Goal: Task Accomplishment & Management: Use online tool/utility

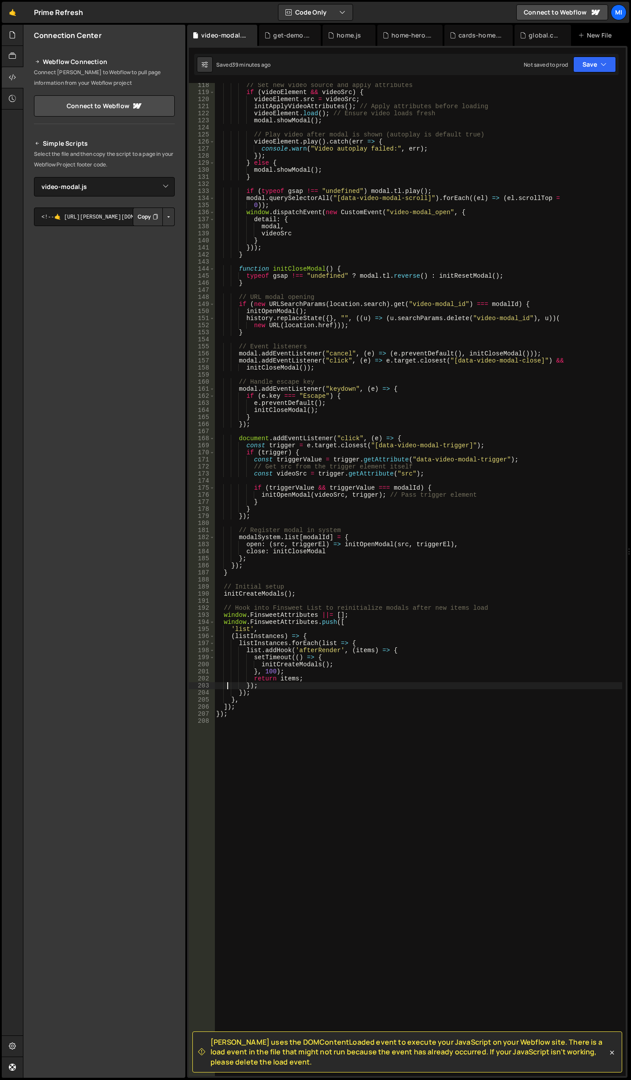
select select "47444"
click at [311, 34] on icon at bounding box center [314, 35] width 6 height 9
click at [311, 34] on div "home.js" at bounding box center [286, 35] width 53 height 21
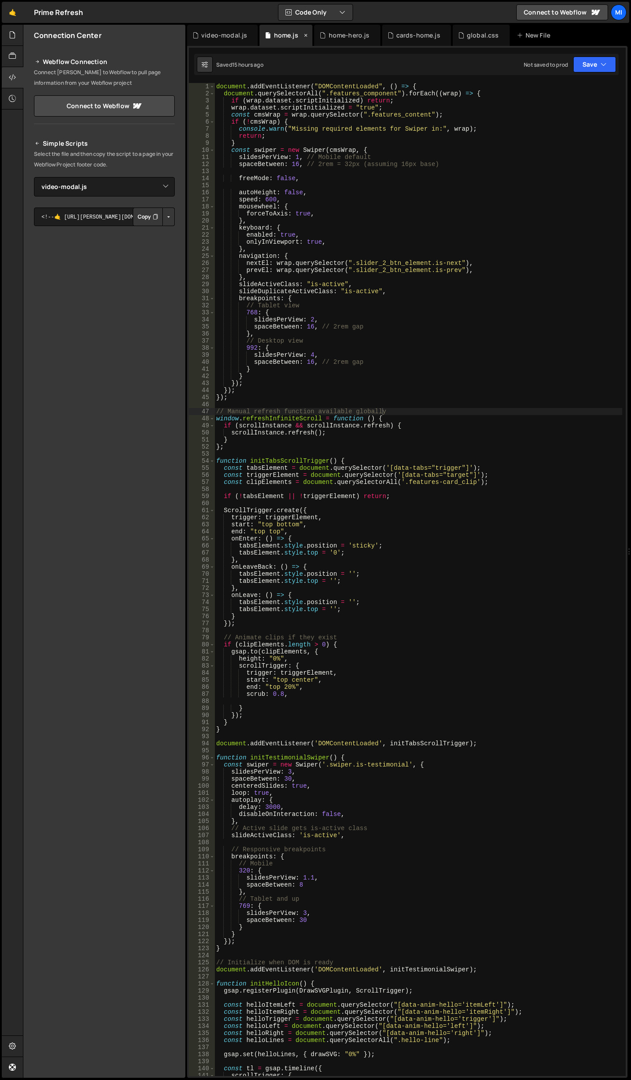
click at [303, 35] on icon at bounding box center [306, 35] width 6 height 9
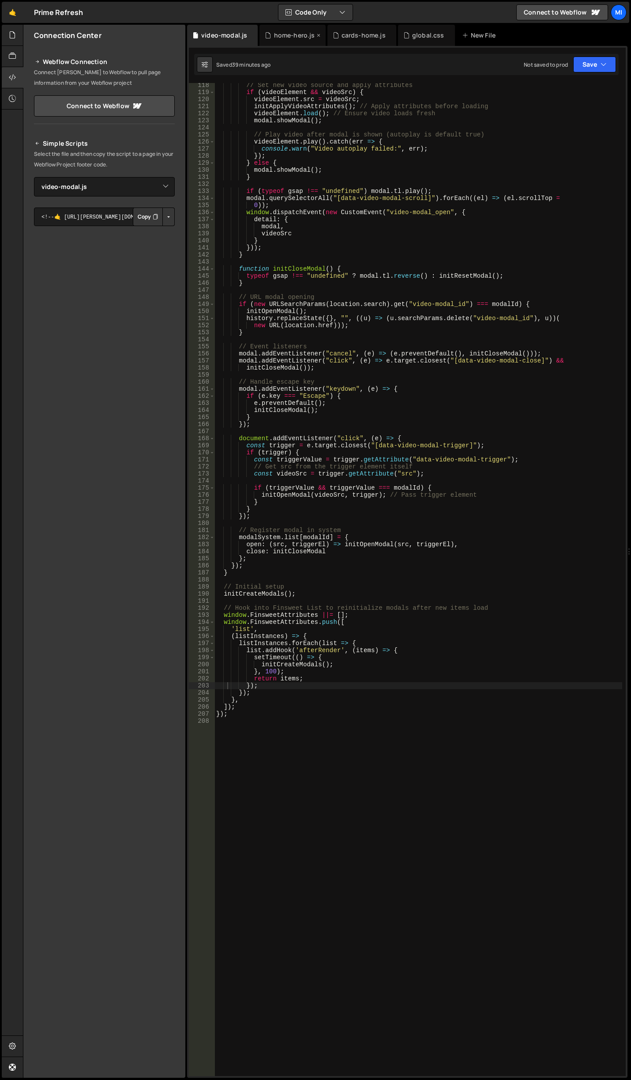
click at [316, 36] on icon at bounding box center [319, 35] width 6 height 9
click at [319, 34] on icon at bounding box center [322, 35] width 6 height 9
click at [299, 35] on div "global.css" at bounding box center [290, 35] width 32 height 9
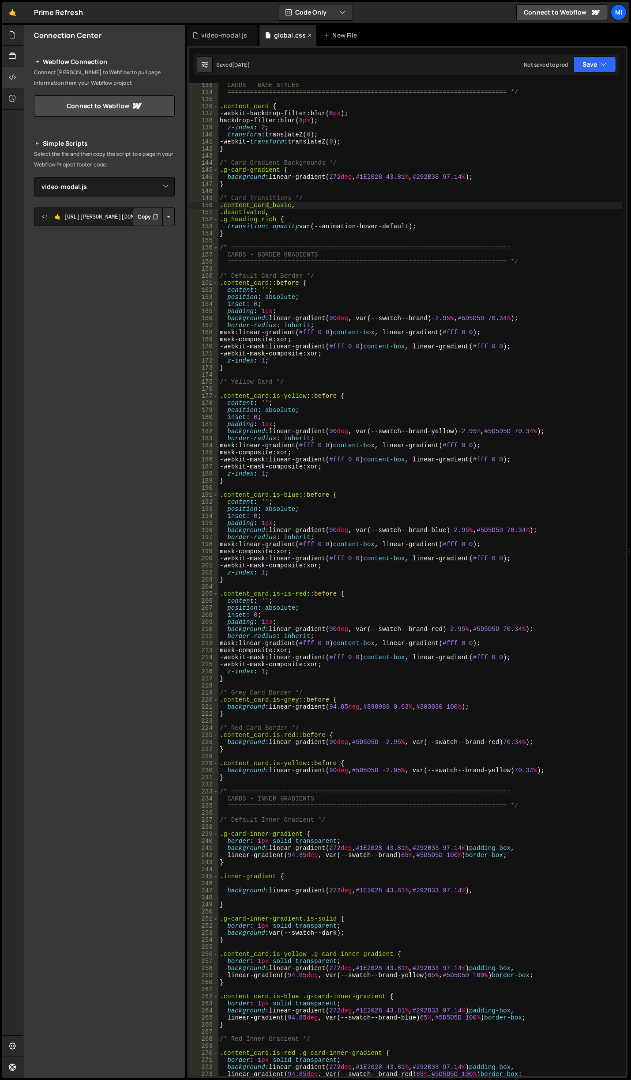
scroll to position [1033, 0]
type textarea "-webkit-backdrop-filter: blur(8px);"
click at [414, 115] on div "CARDS - BASE STYLES ===========================================================…" at bounding box center [420, 585] width 404 height 1007
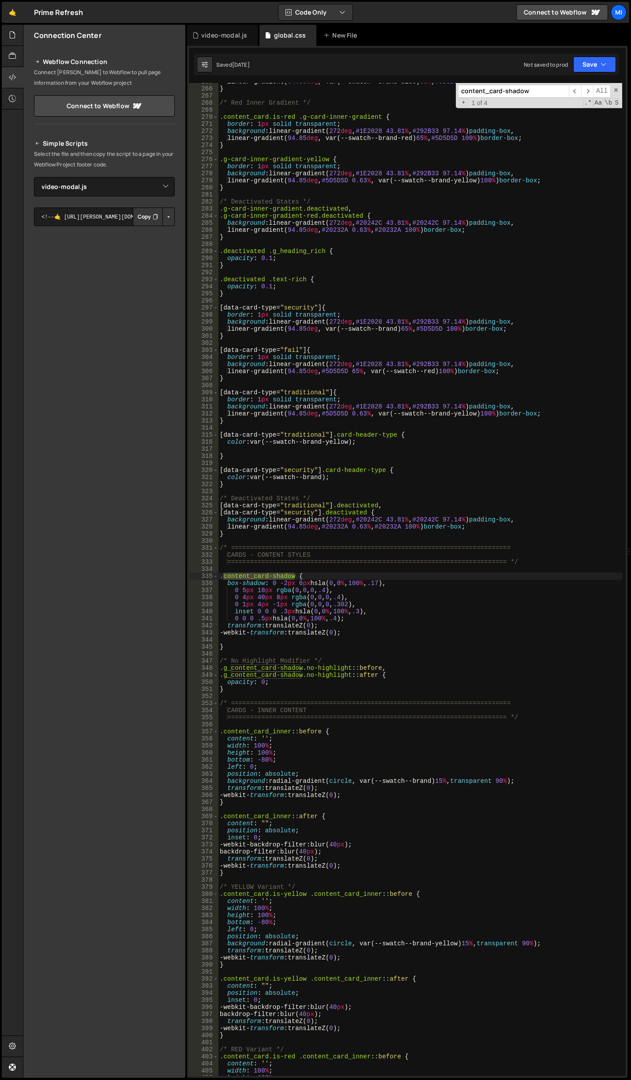
scroll to position [1995, 0]
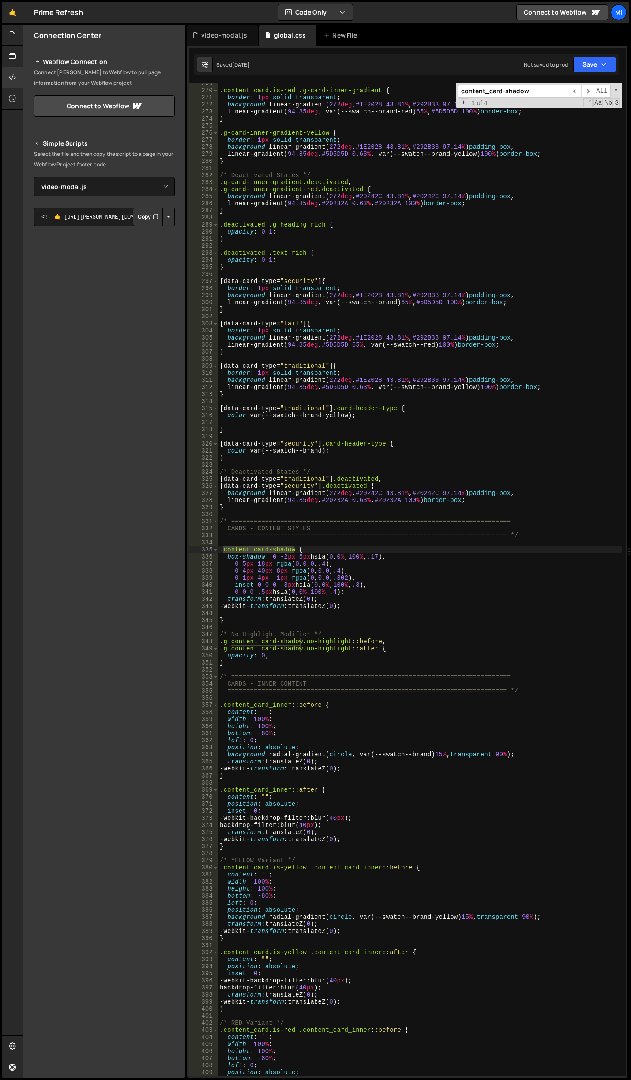
type input "content_card-shadow"
type textarea "0 5px 18px rgba(0, 0, 0, .4),"
click at [397, 565] on div ".content_card.is-red .g-card-inner-gradient { border : 1 px solid transparent ;…" at bounding box center [420, 583] width 404 height 1007
click at [533, 97] on input "content_card-shadow" at bounding box center [513, 91] width 111 height 13
drag, startPoint x: 533, startPoint y: 95, endPoint x: 507, endPoint y: 95, distance: 26.0
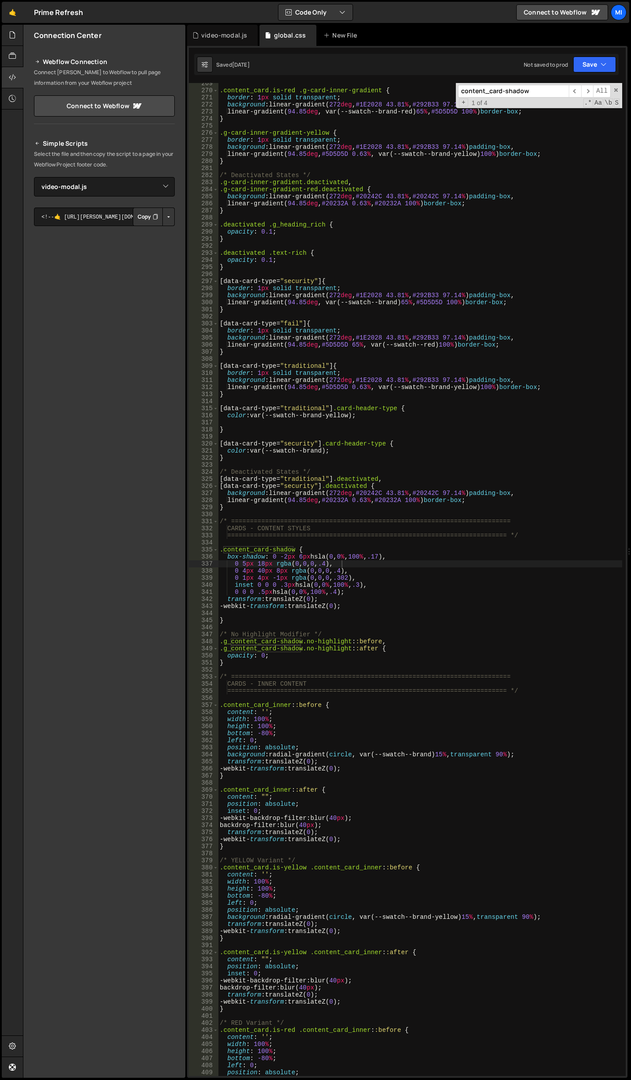
click at [507, 95] on input "content_card-shadow" at bounding box center [513, 91] width 111 height 13
click at [542, 97] on input "content_card" at bounding box center [513, 91] width 111 height 13
paste input "_header"
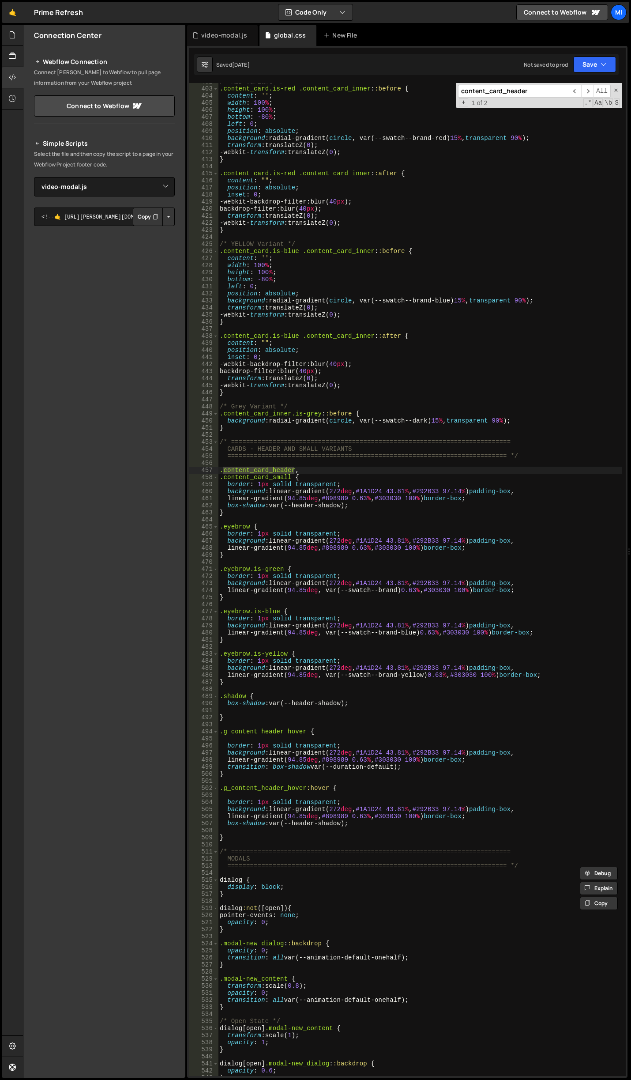
scroll to position [2962, 0]
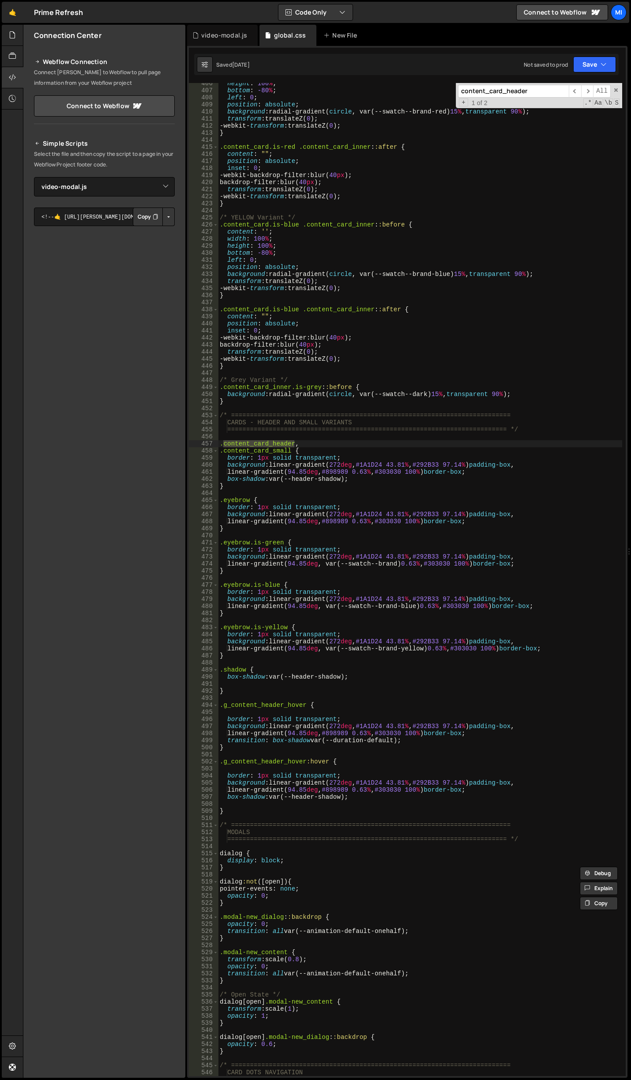
type input "content_card_header"
type textarea "}"
click at [238, 488] on div "height : 100 % ; bottom : -80 % ; left : 0 ; position : absolute ; background :…" at bounding box center [420, 583] width 404 height 1007
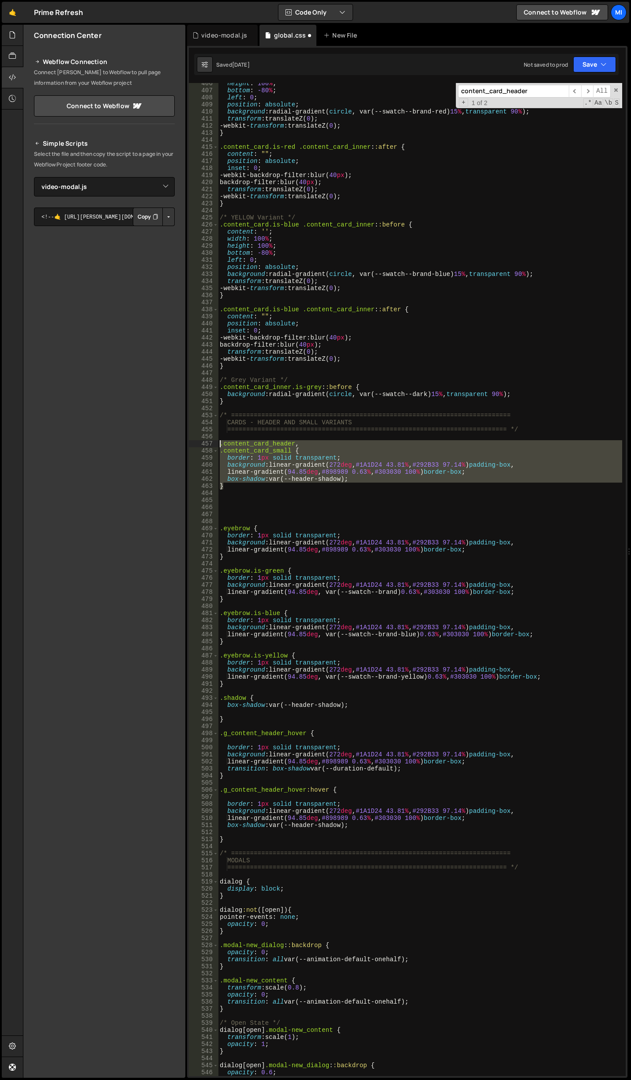
drag, startPoint x: 228, startPoint y: 487, endPoint x: 212, endPoint y: 446, distance: 44.6
click at [212, 446] on div "406 407 408 409 410 411 412 413 414 415 416 417 418 419 420 421 422 423 424 425…" at bounding box center [407, 579] width 437 height 993
type textarea ".content_card_header, .content_card_small {"
click at [248, 498] on div "height : 100 % ; bottom : -80 % ; left : 0 ; position : absolute ; background :…" at bounding box center [420, 583] width 404 height 1007
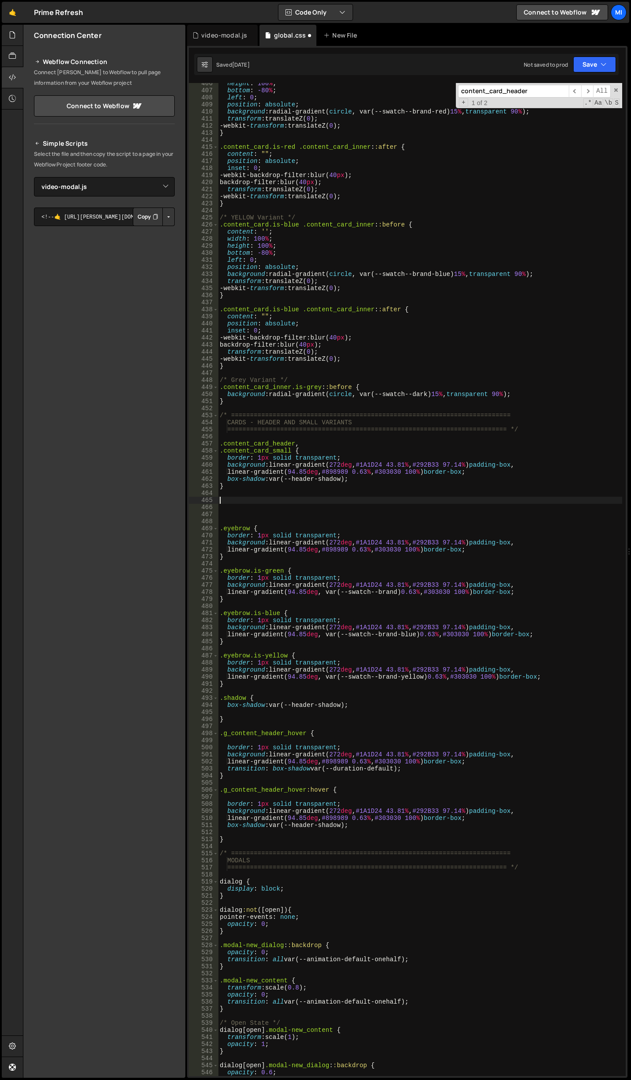
paste textarea "}"
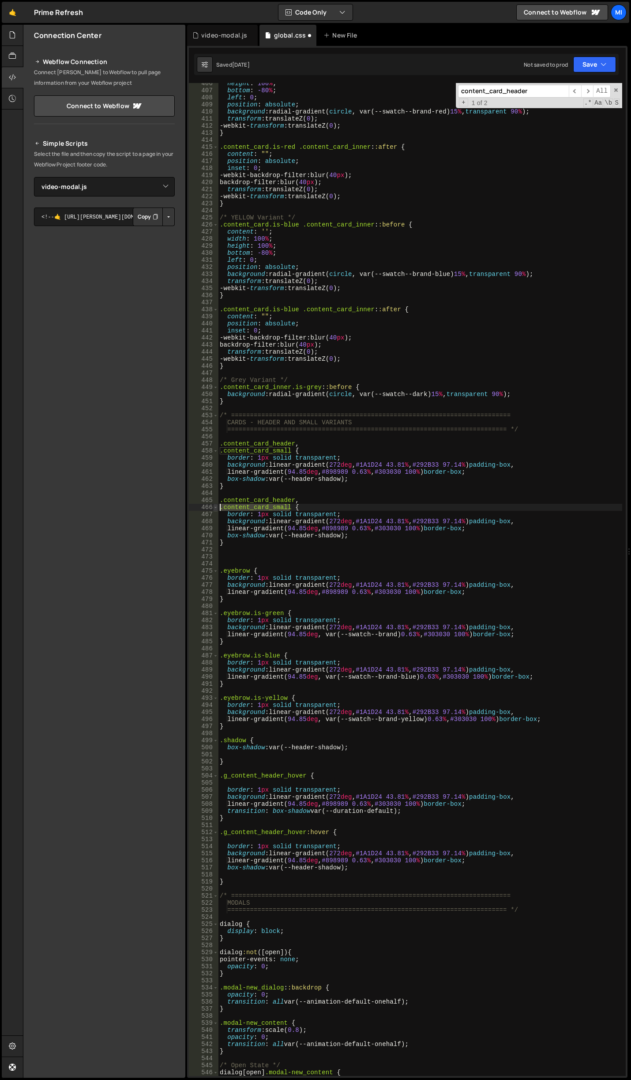
drag, startPoint x: 289, startPoint y: 507, endPoint x: 218, endPoint y: 507, distance: 71.1
click at [218, 507] on div "} 406 407 408 409 410 411 412 413 414 415 416 417 418 419 420 421 422 423 424 4…" at bounding box center [407, 579] width 437 height 993
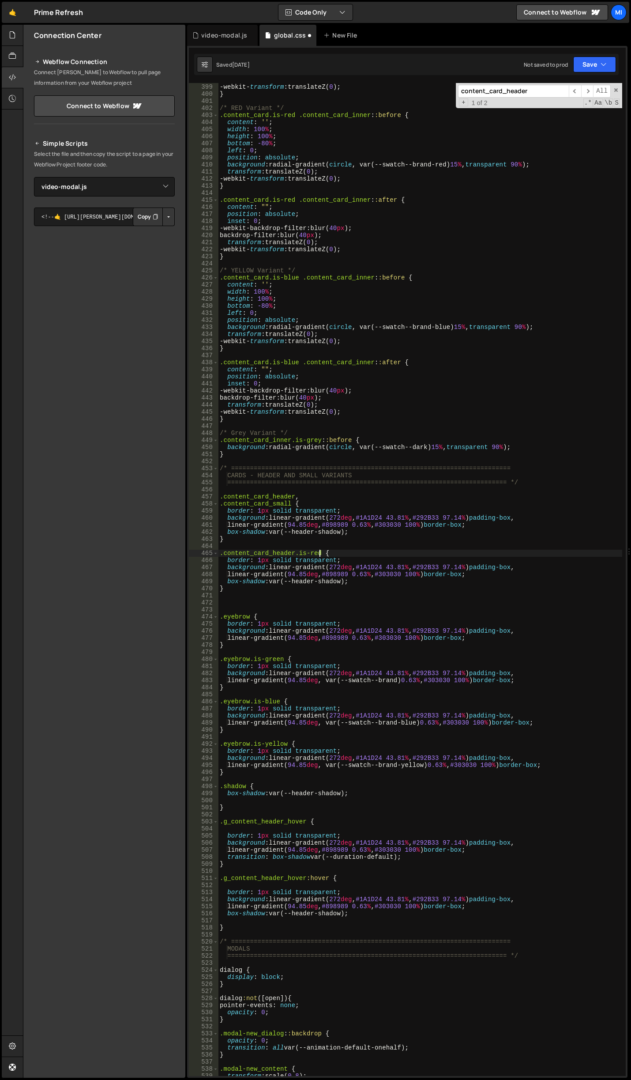
scroll to position [2883, 0]
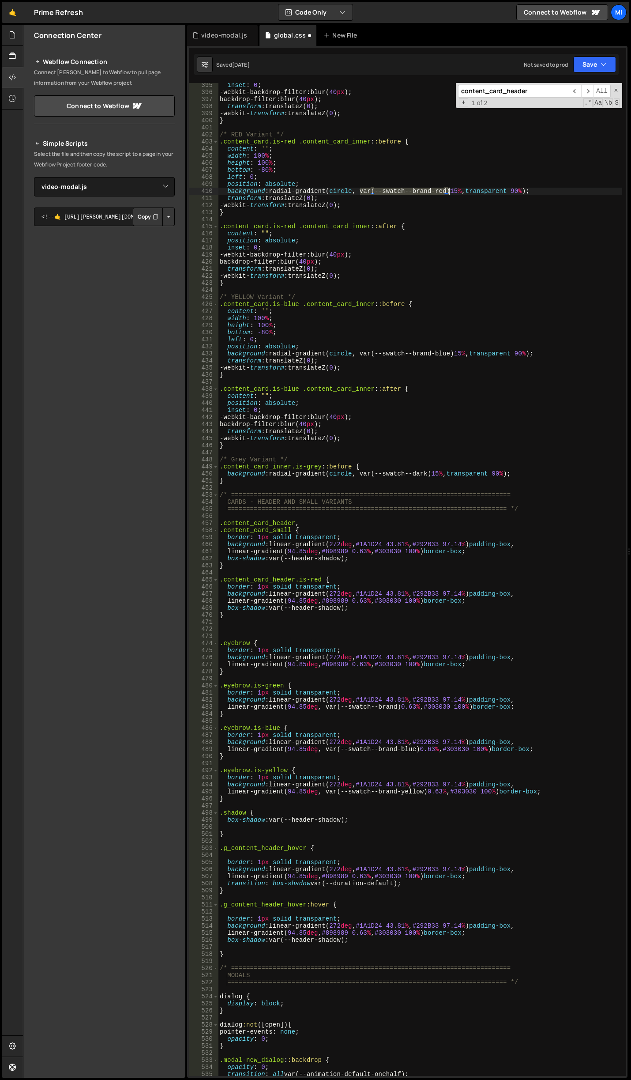
drag, startPoint x: 359, startPoint y: 190, endPoint x: 447, endPoint y: 190, distance: 88.3
click at [447, 190] on div "inset : 0 ; -webkit-backdrop-filter : blur( 40 px ) ; backdrop-filter : blur( 4…" at bounding box center [420, 585] width 404 height 1007
drag, startPoint x: 422, startPoint y: 542, endPoint x: 445, endPoint y: 542, distance: 23.0
click at [445, 542] on div "inset : 0 ; -webkit-backdrop-filter : blur( 40 px ) ; backdrop-filter : blur( 4…" at bounding box center [420, 585] width 404 height 1007
click at [445, 542] on div "inset : 0 ; -webkit-backdrop-filter : blur( 40 px ) ; backdrop-filter : blur( 4…" at bounding box center [420, 579] width 404 height 993
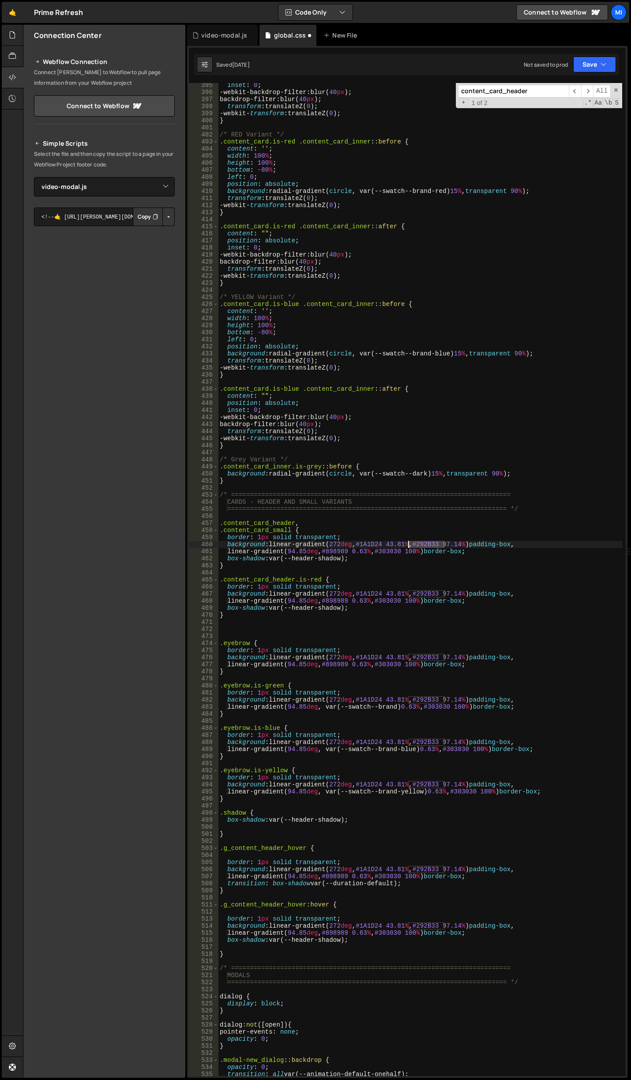
drag, startPoint x: 445, startPoint y: 542, endPoint x: 421, endPoint y: 543, distance: 24.3
click at [421, 543] on div "inset : 0 ; -webkit-backdrop-filter : blur( 40 px ) ; backdrop-filter : blur( 4…" at bounding box center [420, 585] width 404 height 1007
click at [409, 588] on div "inset : 0 ; -webkit-backdrop-filter : blur( 40 px ) ; backdrop-filter : blur( 4…" at bounding box center [420, 585] width 404 height 1007
drag, startPoint x: 421, startPoint y: 592, endPoint x: 447, endPoint y: 592, distance: 26.0
click at [447, 592] on div "inset : 0 ; -webkit-backdrop-filter : blur( 40 px ) ; backdrop-filter : blur( 4…" at bounding box center [420, 585] width 404 height 1007
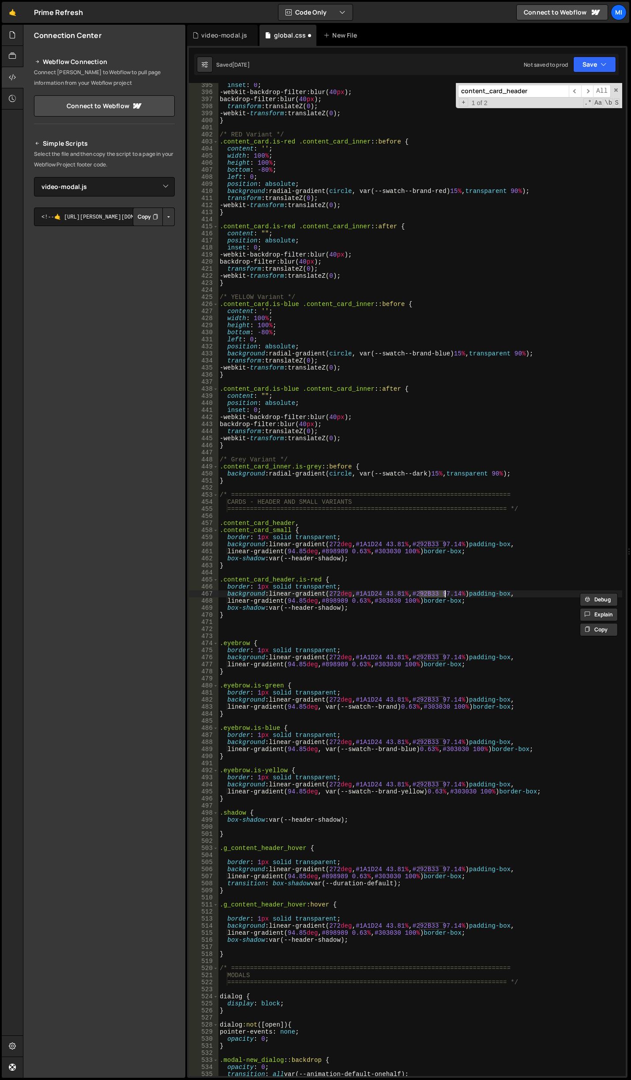
paste textarea "var(--swatch--brand-red)"
drag, startPoint x: 446, startPoint y: 544, endPoint x: 419, endPoint y: 542, distance: 27.4
click at [419, 542] on div "inset : 0 ; -webkit-backdrop-filter : blur( 40 px ) ; backdrop-filter : blur( 4…" at bounding box center [420, 585] width 404 height 1007
drag, startPoint x: 361, startPoint y: 594, endPoint x: 386, endPoint y: 592, distance: 24.8
click at [386, 592] on div "inset : 0 ; -webkit-backdrop-filter : blur( 40 px ) ; backdrop-filter : blur( 4…" at bounding box center [420, 585] width 404 height 1007
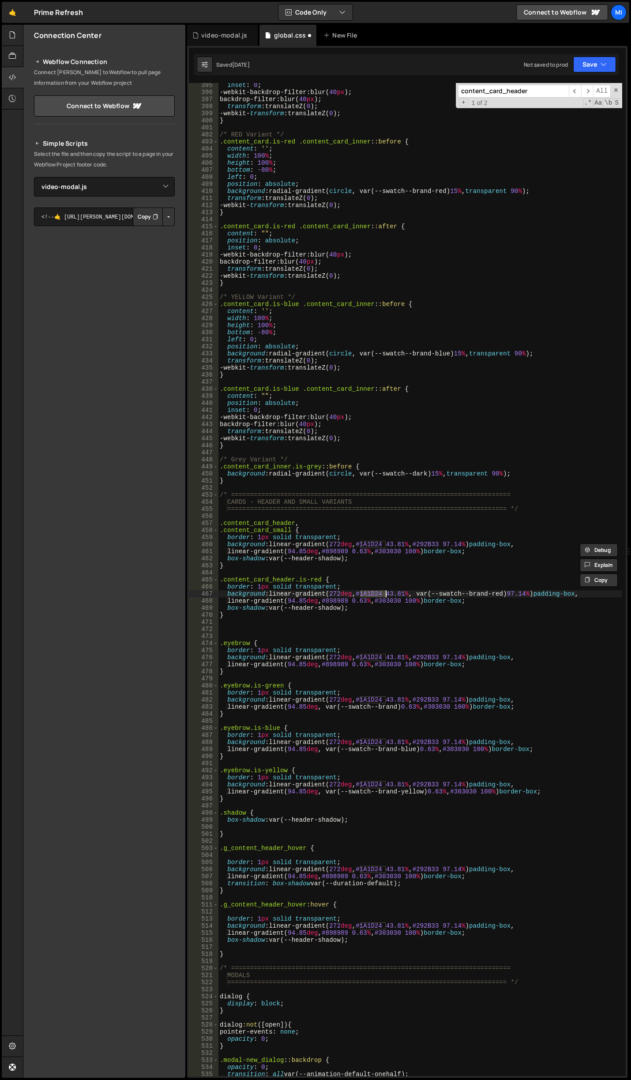
paste textarea "292B33"
drag, startPoint x: 385, startPoint y: 601, endPoint x: 411, endPoint y: 599, distance: 26.1
click at [411, 599] on div "inset : 0 ; -webkit-backdrop-filter : blur( 40 px ) ; backdrop-filter : blur( 4…" at bounding box center [420, 585] width 404 height 1007
paste textarea "var(--swatch--brand-red)"
drag, startPoint x: 385, startPoint y: 551, endPoint x: 413, endPoint y: 552, distance: 27.4
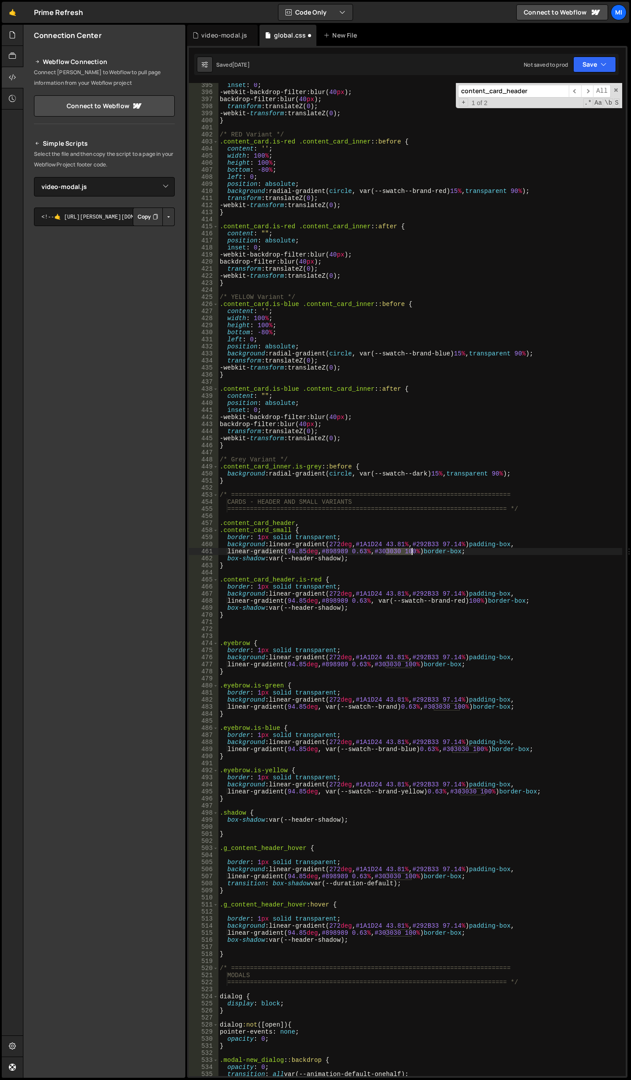
click at [413, 552] on div "inset : 0 ; -webkit-backdrop-filter : blur( 40 px ) ; backdrop-filter : blur( 4…" at bounding box center [420, 585] width 404 height 1007
drag, startPoint x: 331, startPoint y: 601, endPoint x: 355, endPoint y: 601, distance: 23.8
click at [355, 601] on div "inset : 0 ; -webkit-backdrop-filter : blur( 40 px ) ; backdrop-filter : blur( 4…" at bounding box center [420, 585] width 404 height 1007
paste textarea "303030"
click at [320, 580] on div "inset : 0 ; -webkit-backdrop-filter : blur( 40 px ) ; backdrop-filter : blur( 4…" at bounding box center [420, 585] width 404 height 1007
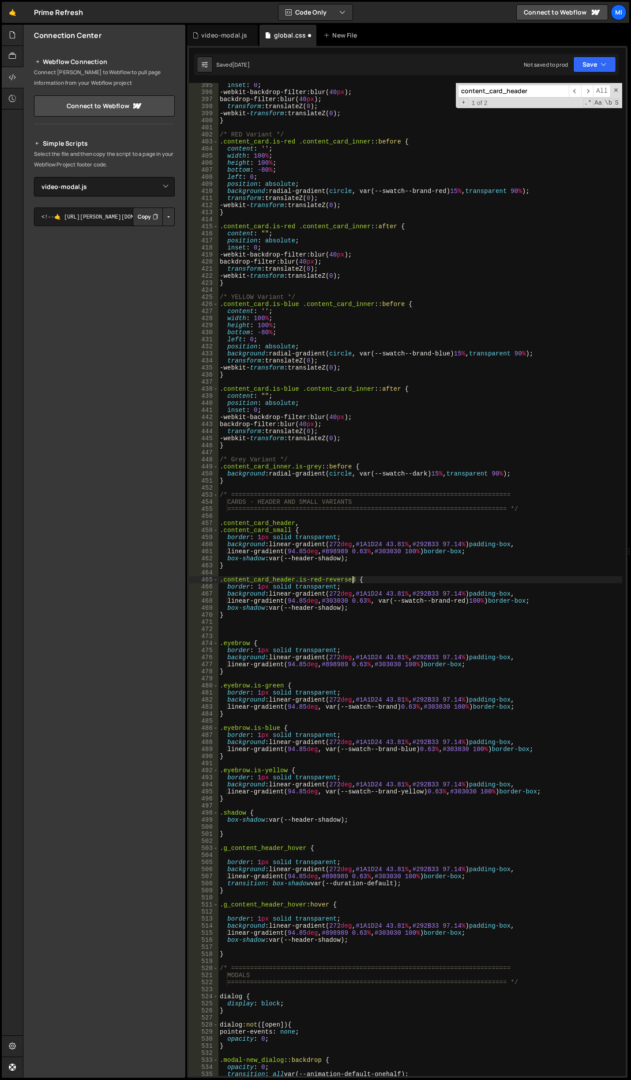
scroll to position [2909, 0]
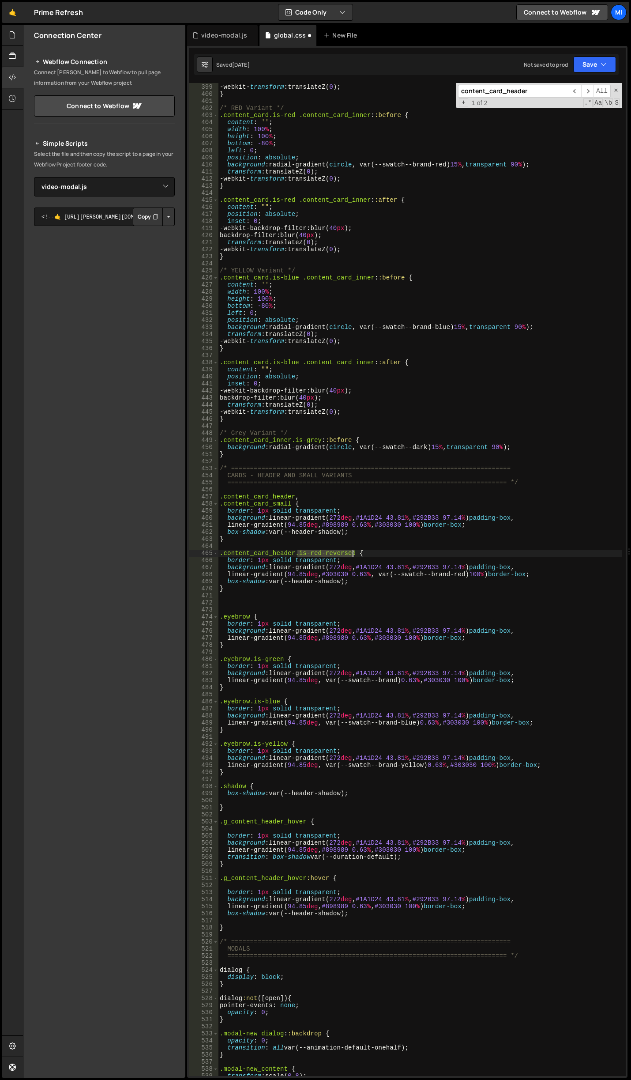
drag, startPoint x: 297, startPoint y: 552, endPoint x: 352, endPoint y: 551, distance: 54.7
click at [352, 551] on div "transform : translateZ( 0 ) ; -webkit- transform : translateZ( 0 ) ; } /* RED V…" at bounding box center [420, 579] width 404 height 1007
click at [429, 532] on div "transform : translateZ( 0 ) ; -webkit- transform : translateZ( 0 ) ; } /* RED V…" at bounding box center [420, 579] width 404 height 1007
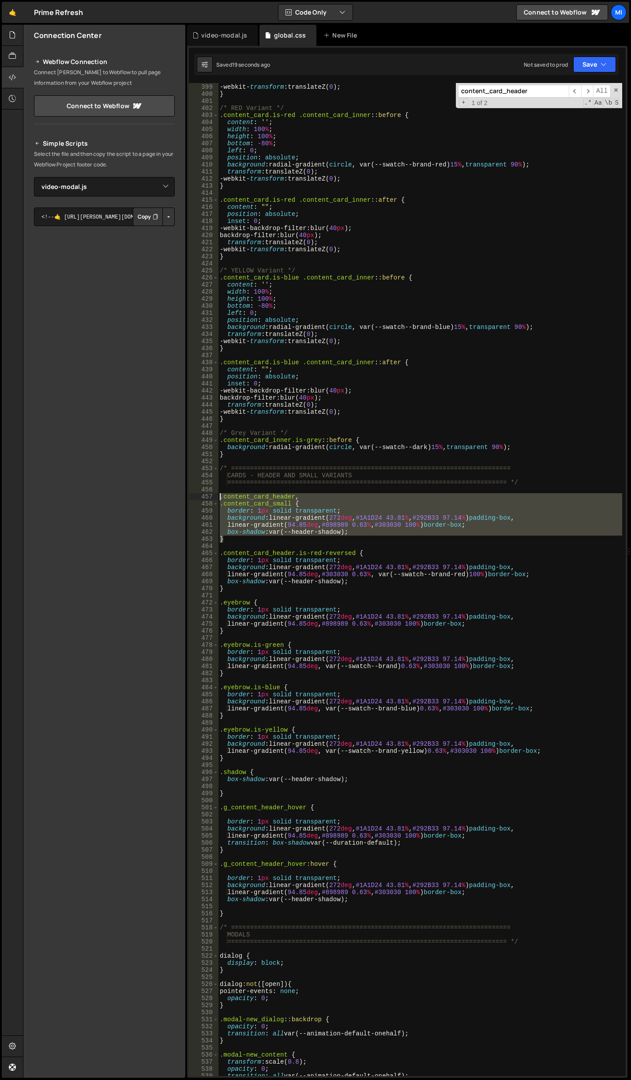
drag, startPoint x: 229, startPoint y: 541, endPoint x: 210, endPoint y: 498, distance: 47.0
click at [210, 498] on div "box-shadow: var(--header-shadow); 398 399 400 401 402 403 404 405 406 407 408 4…" at bounding box center [407, 579] width 437 height 993
click at [232, 541] on div "transform : translateZ( 0 ) ; -webkit- transform : translateZ( 0 ) ; } /* RED V…" at bounding box center [420, 579] width 404 height 993
type textarea "}"
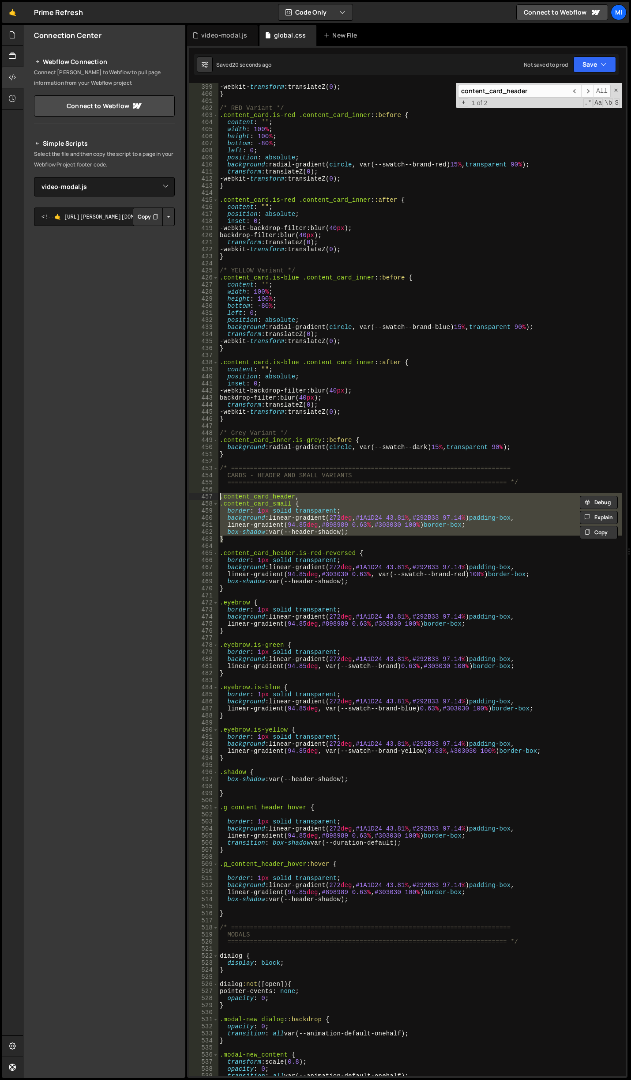
scroll to position [0, 0]
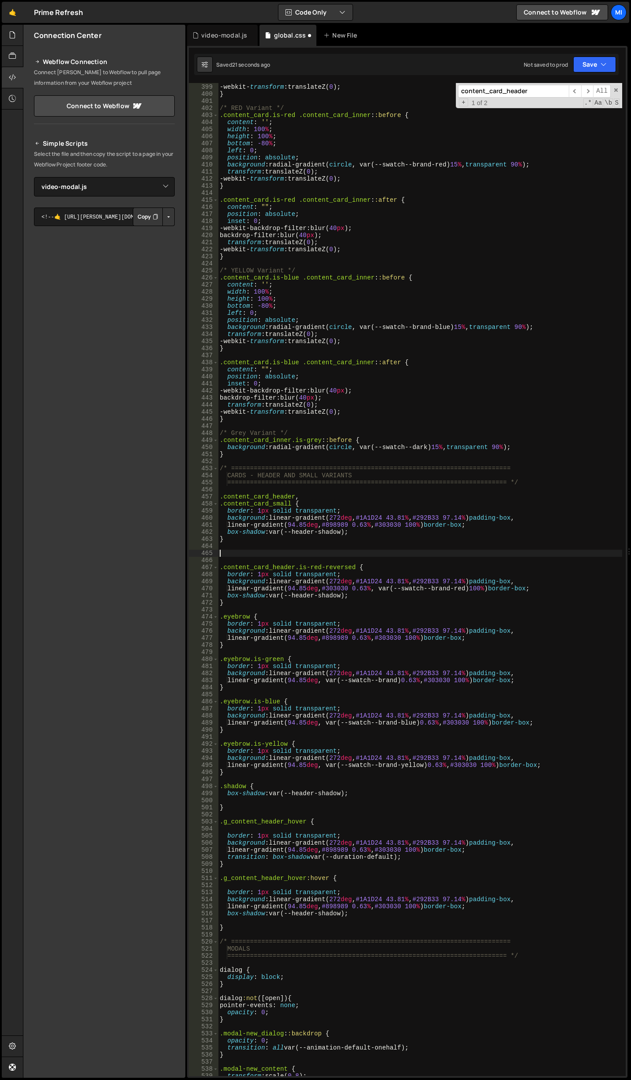
paste textarea "}"
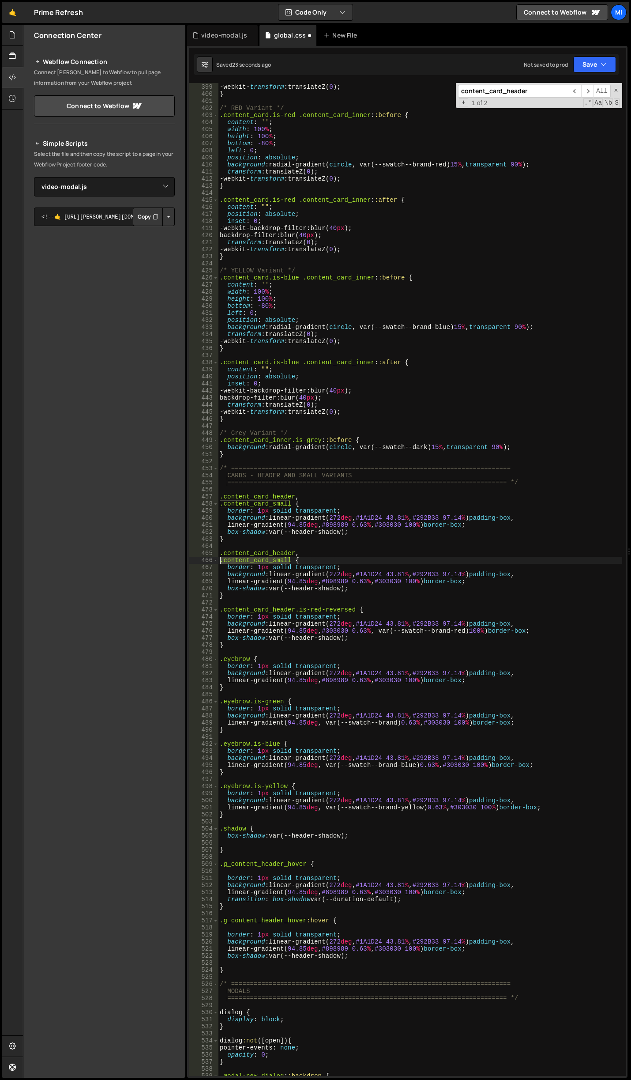
drag, startPoint x: 292, startPoint y: 561, endPoint x: 210, endPoint y: 559, distance: 82.1
click at [210, 559] on div "} 398 399 400 401 402 403 404 405 406 407 408 409 410 411 412 413 414 415 416 4…" at bounding box center [407, 579] width 437 height 993
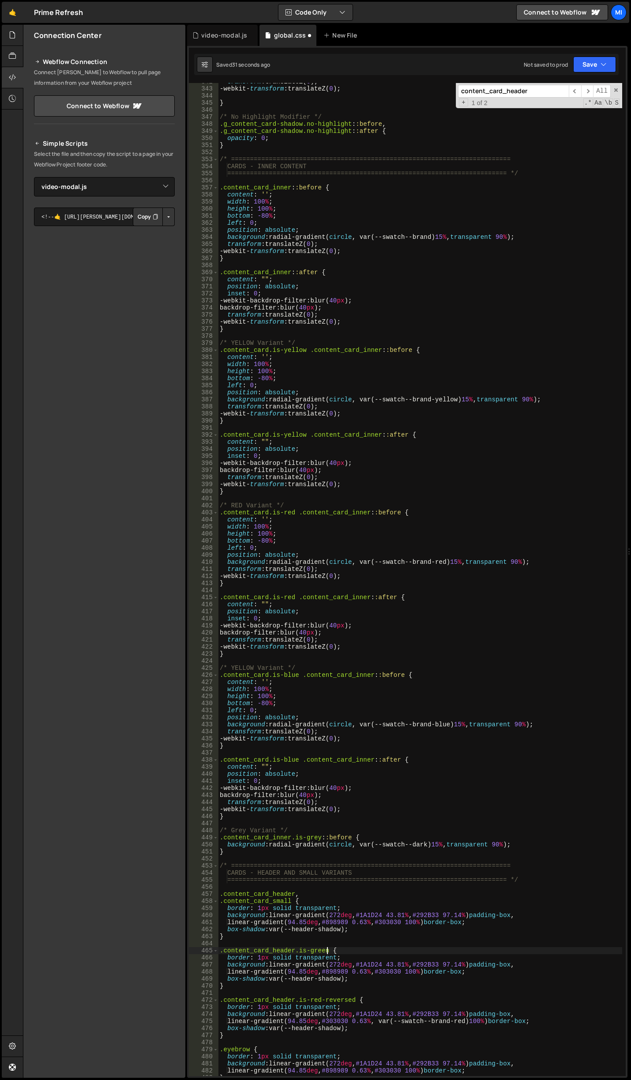
scroll to position [2512, 0]
drag, startPoint x: 357, startPoint y: 237, endPoint x: 434, endPoint y: 234, distance: 76.4
click at [434, 234] on div "transform : translateZ( 0 ) ; -webkit- transform : translateZ( 0 ) ; } /* No Hi…" at bounding box center [420, 581] width 404 height 1007
type textarea "background: radial-gradient(circle, var(--swatch--brand) 15%, transparent 90%);"
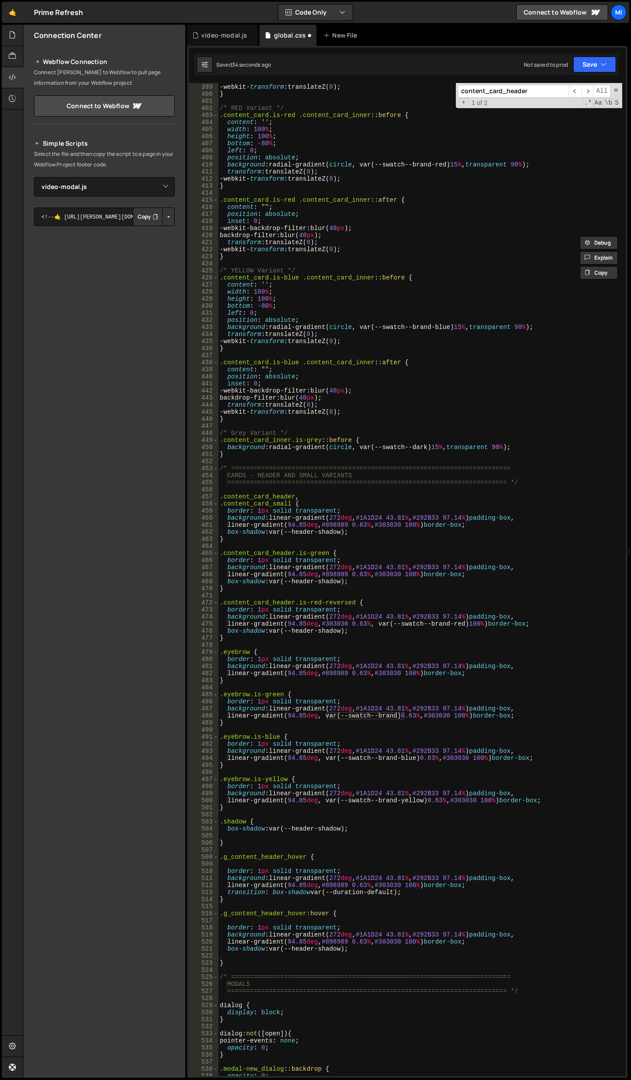
scroll to position [2936, 0]
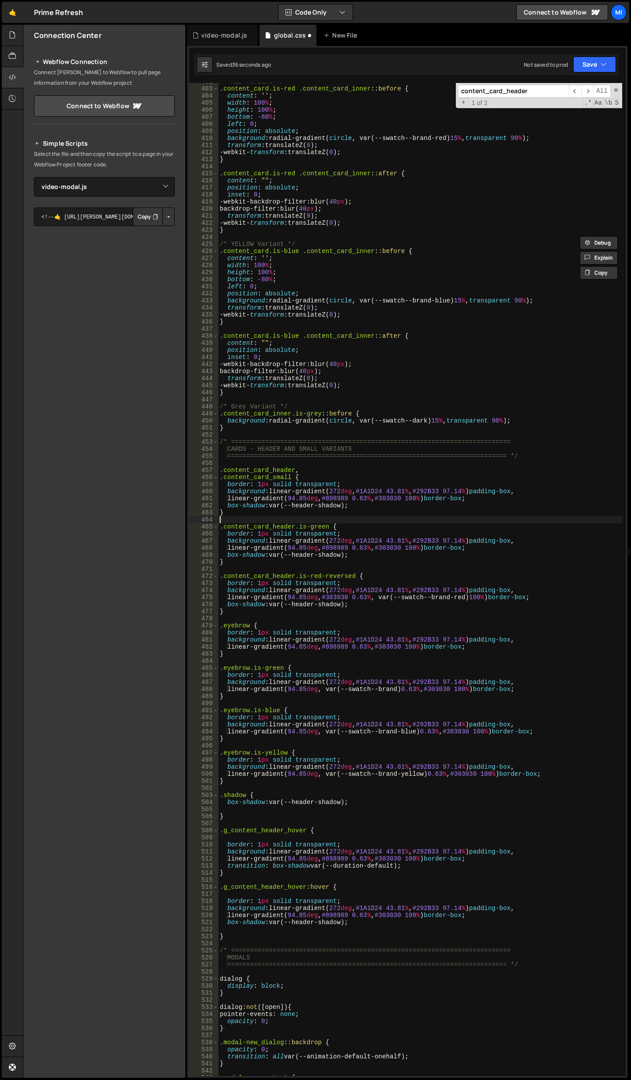
click at [409, 523] on div "/* RED Variant */ .content_card.is-red .content_card_inner : :before { content …" at bounding box center [420, 581] width 404 height 1007
drag, startPoint x: 331, startPoint y: 546, endPoint x: 357, endPoint y: 544, distance: 26.1
click at [357, 544] on div "/* RED Variant */ .content_card.is-red .content_card_inner : :before { content …" at bounding box center [420, 581] width 404 height 1007
paste textarea "var(--swatch--brand)"
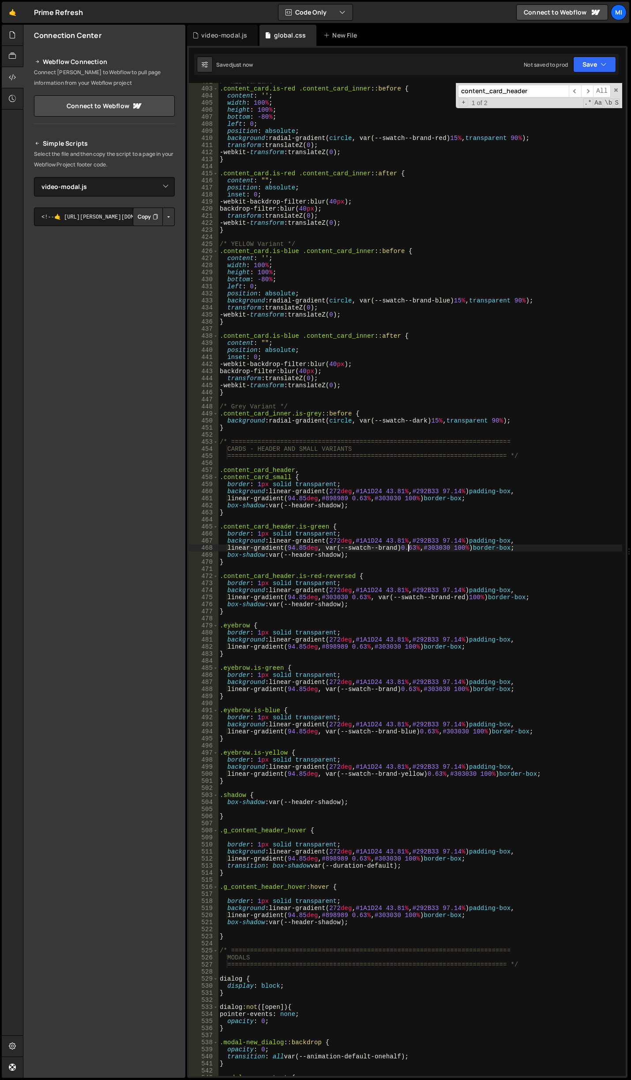
type textarea "linear-gradient(94.85deg, var(--swatch--brand) 0.63%, #303030 100%) border-box;"
